Goal: Find specific page/section: Find specific page/section

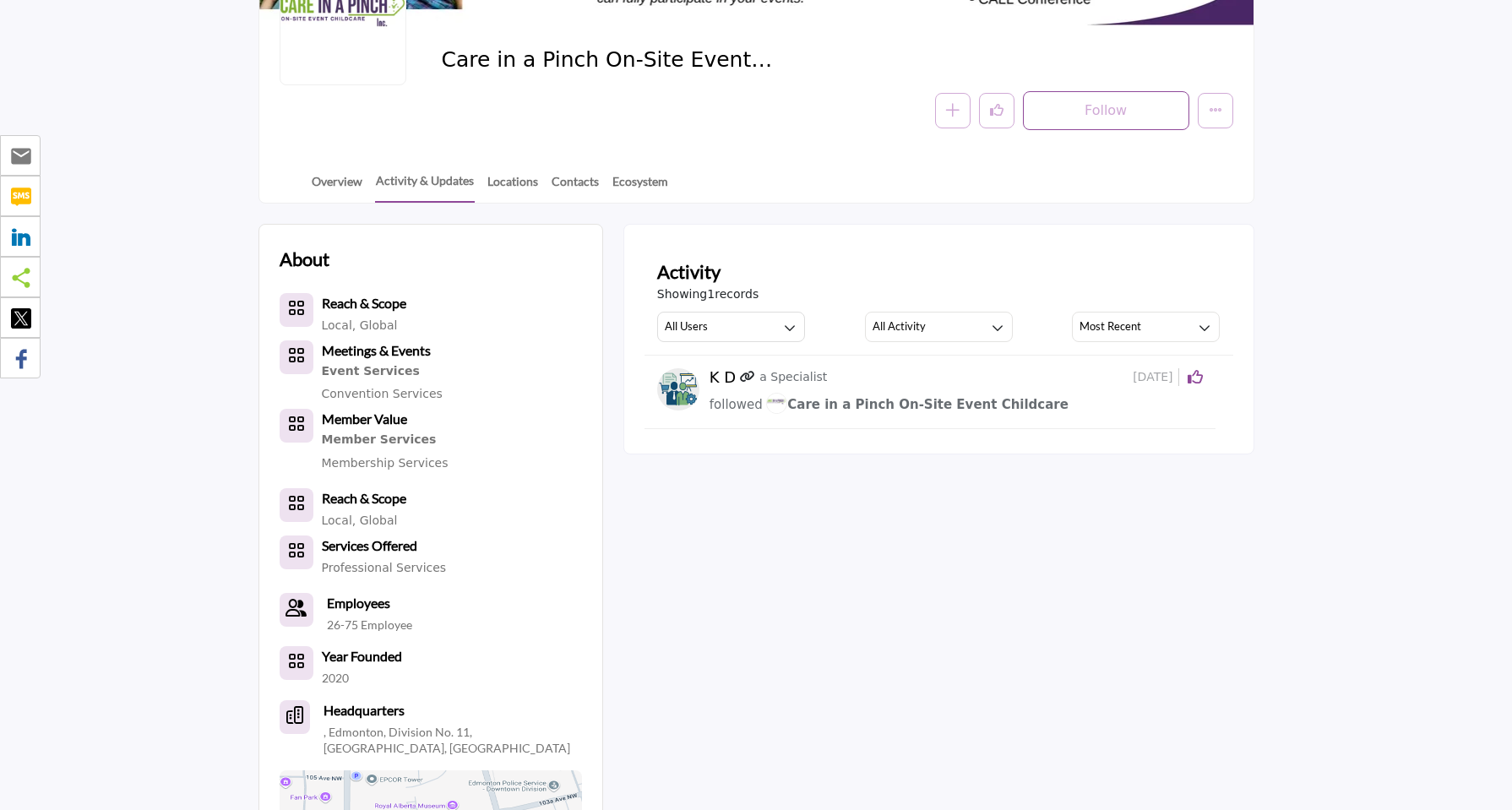
scroll to position [232, 0]
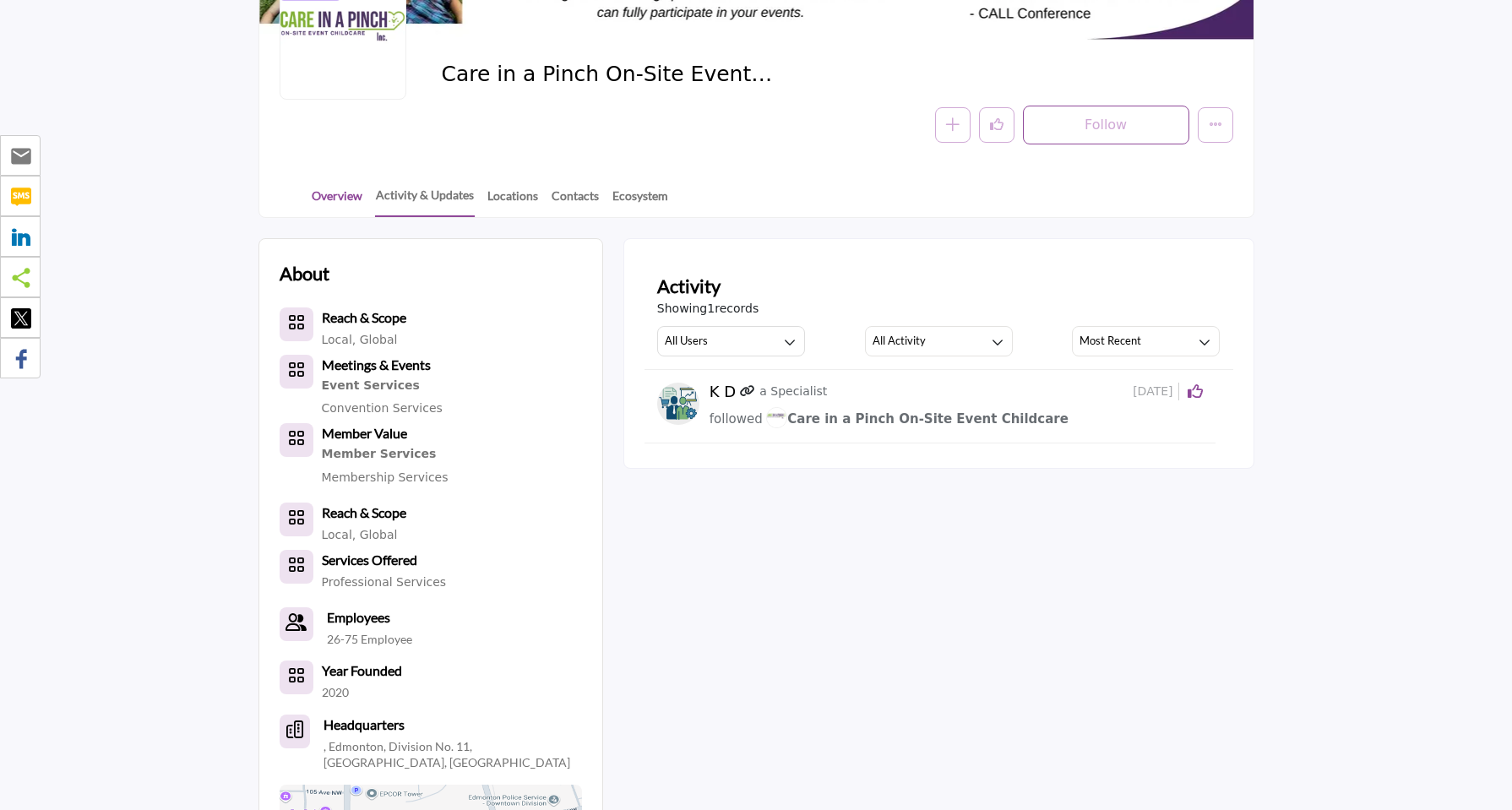
click at [360, 189] on link "Overview" at bounding box center [337, 202] width 53 height 30
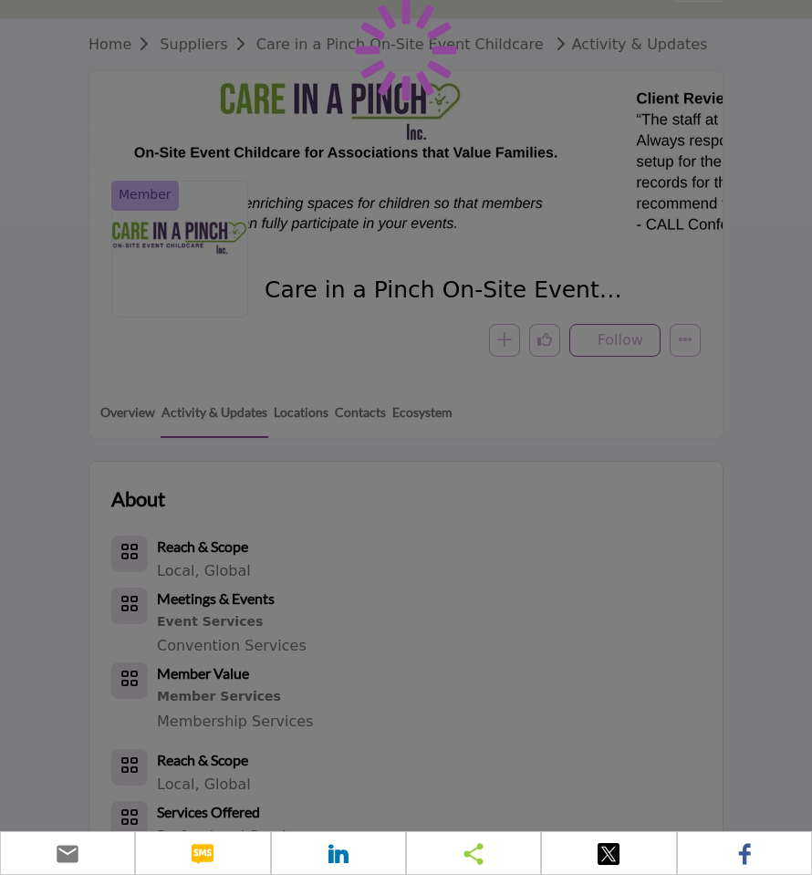
scroll to position [58, 0]
